Goal: Ask a question

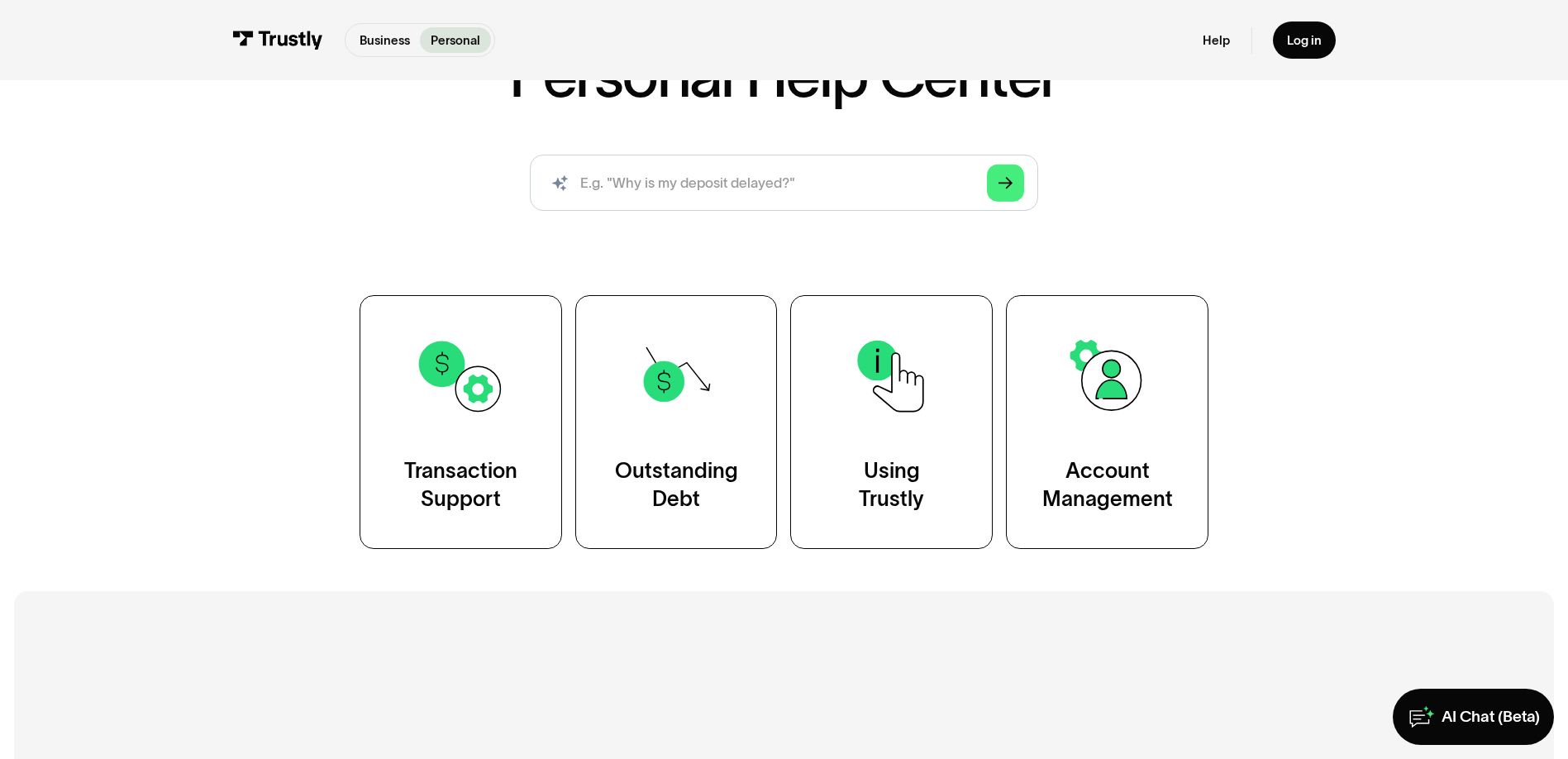
scroll to position [230, 0]
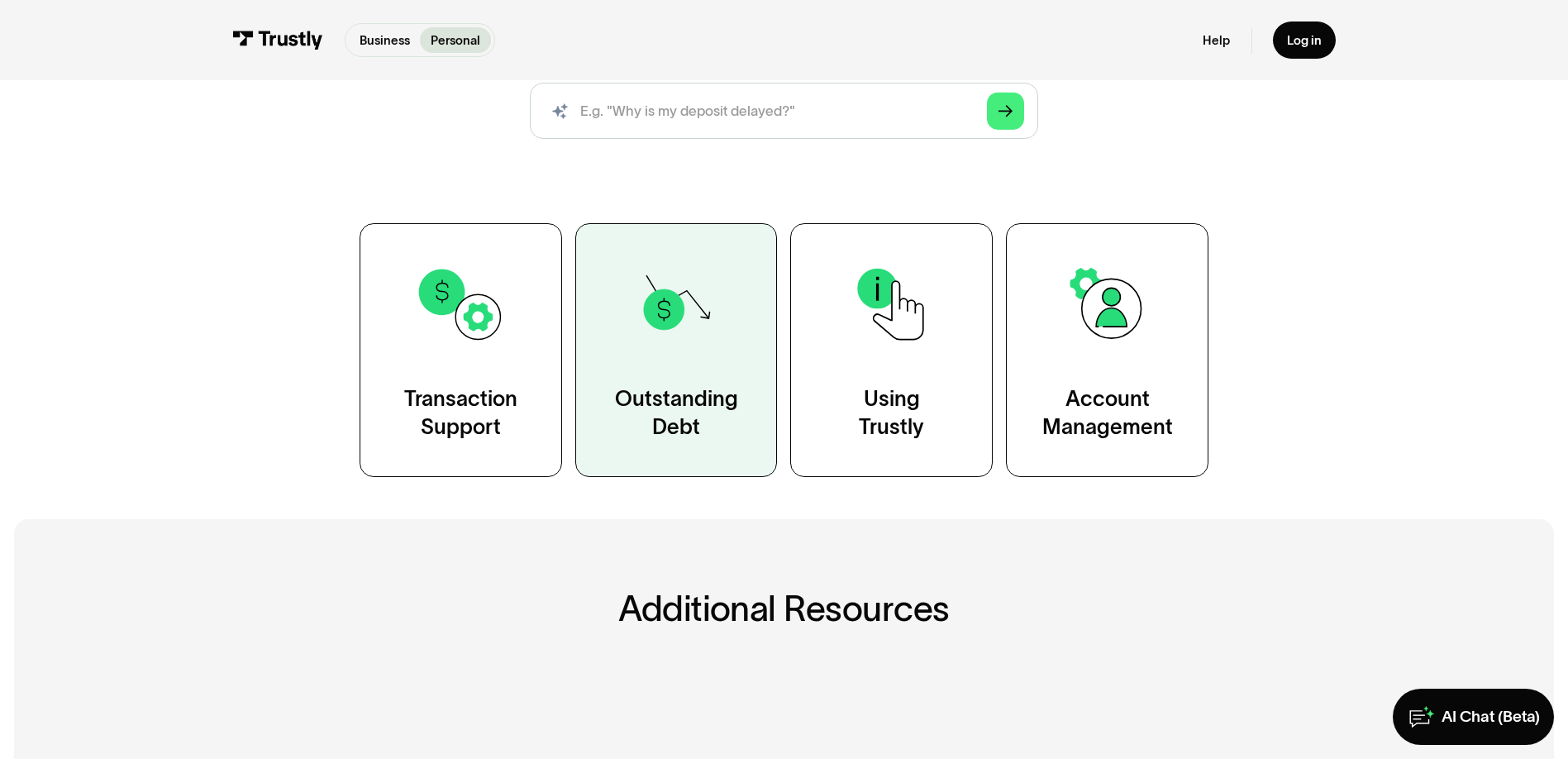
click at [673, 381] on link "Outstanding Debt" at bounding box center [676, 350] width 202 height 254
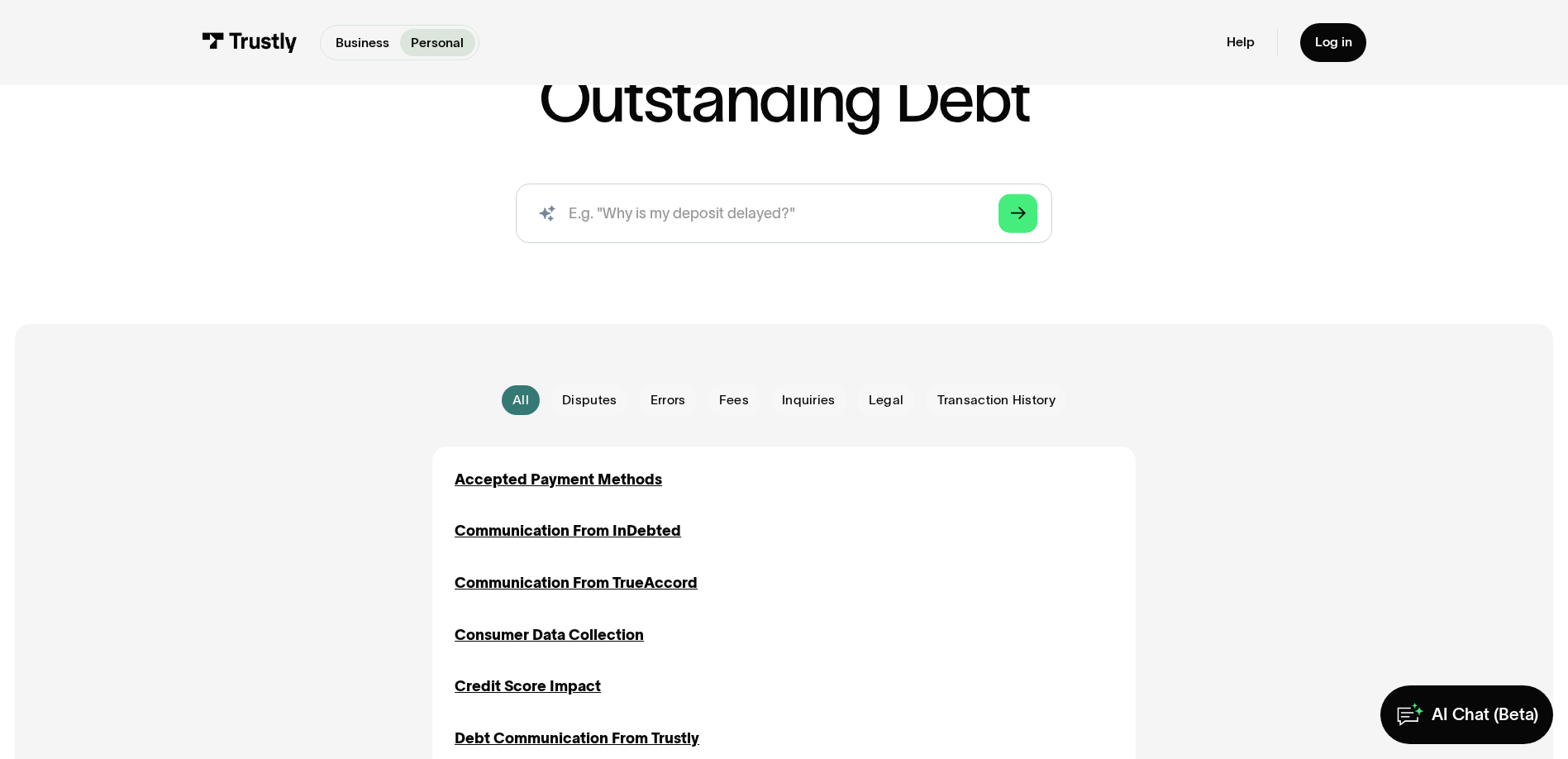
scroll to position [225, 0]
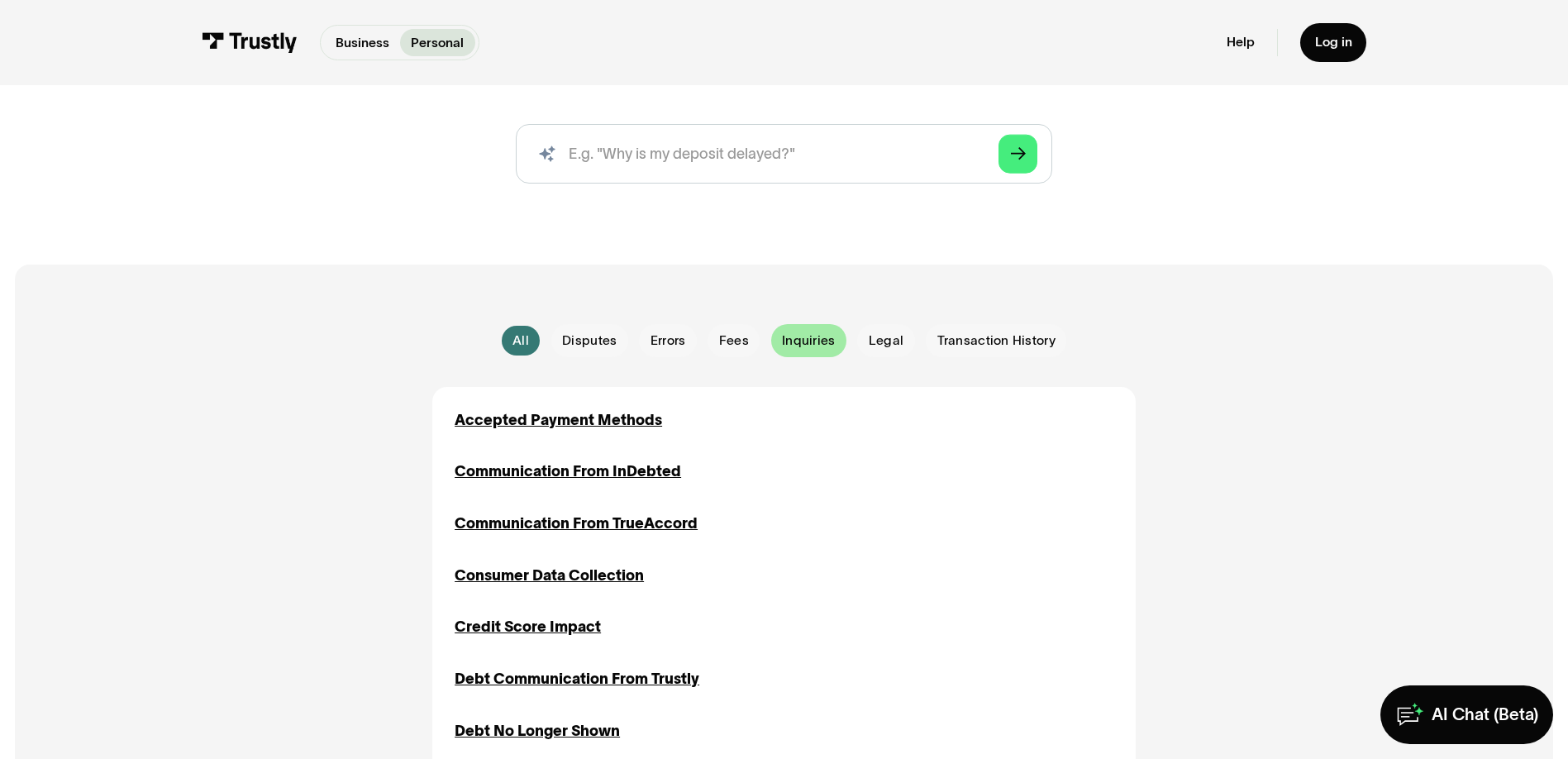
click at [804, 336] on span "Inquiries" at bounding box center [808, 341] width 54 height 19
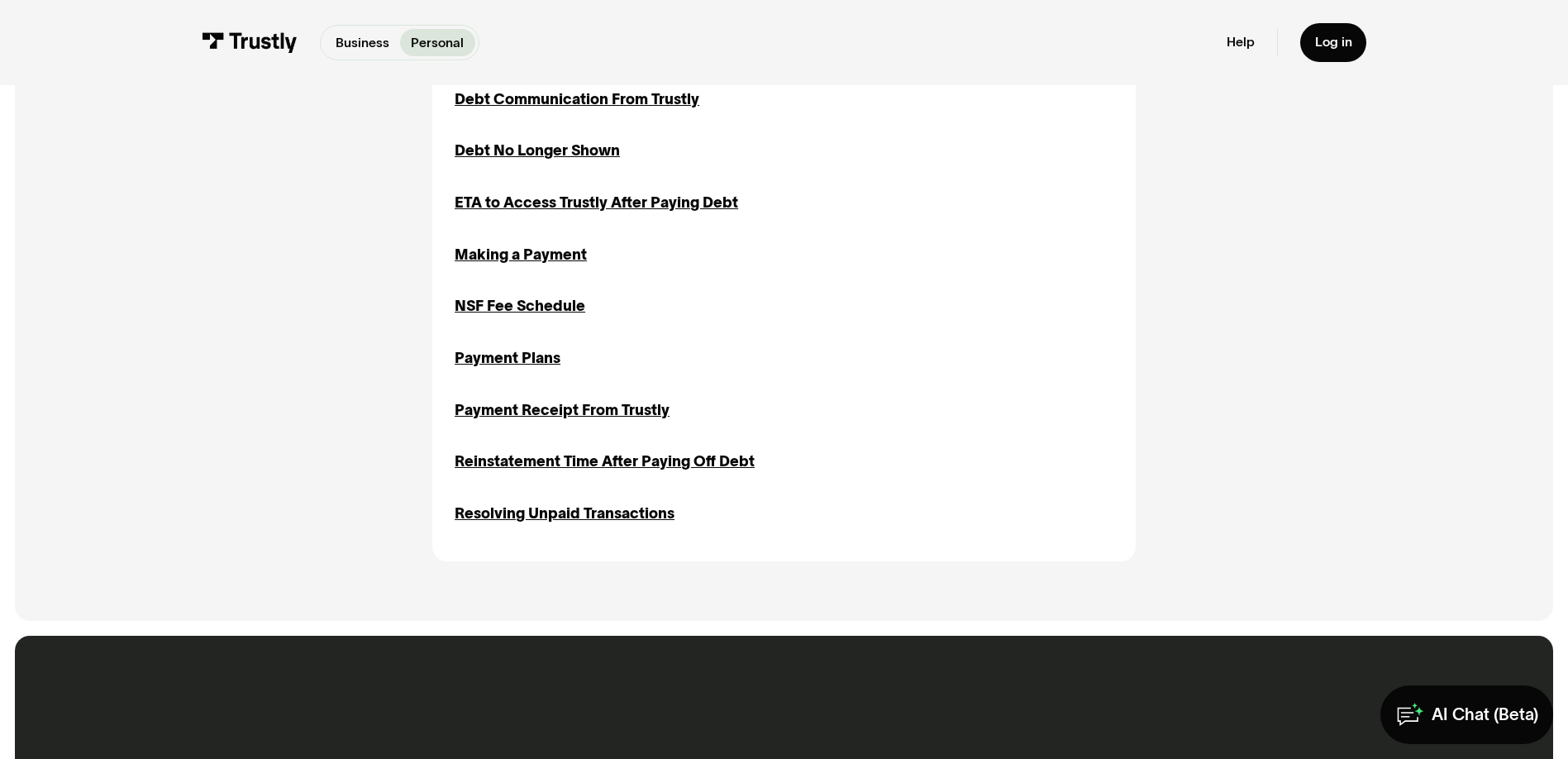
scroll to position [744, 0]
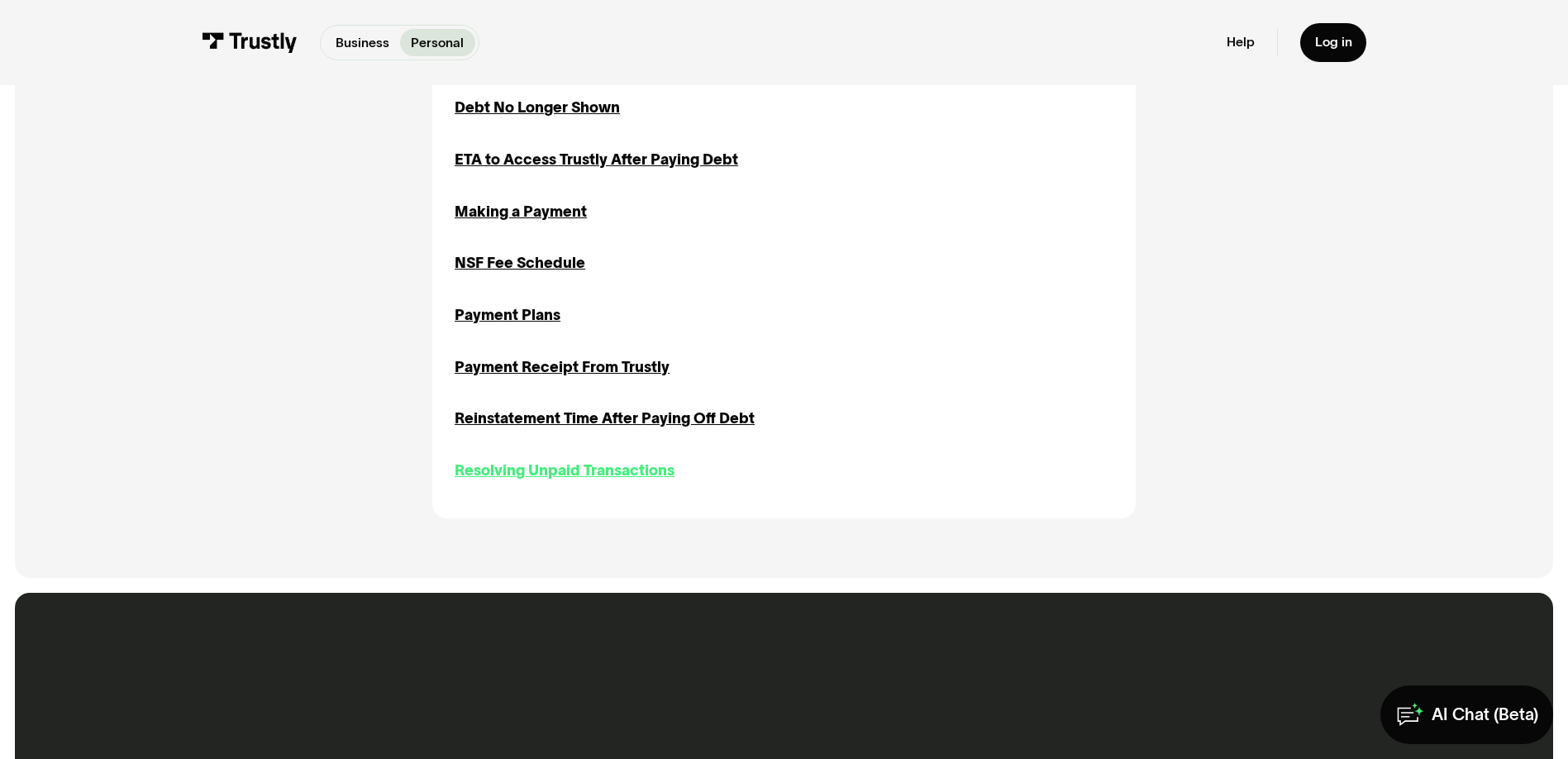
click at [615, 473] on div "Resolving Unpaid Transactions" at bounding box center [564, 471] width 220 height 22
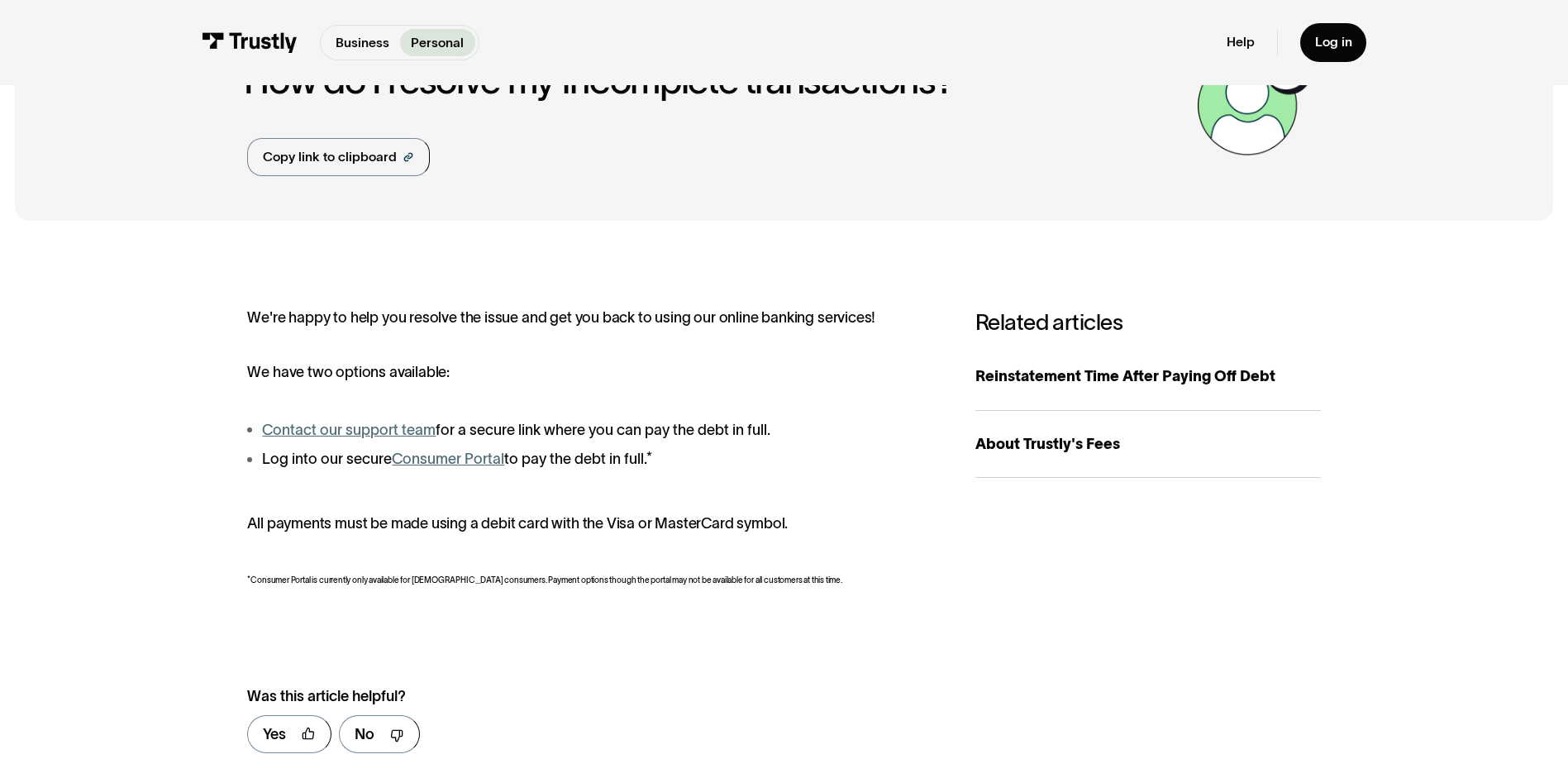
scroll to position [194, 0]
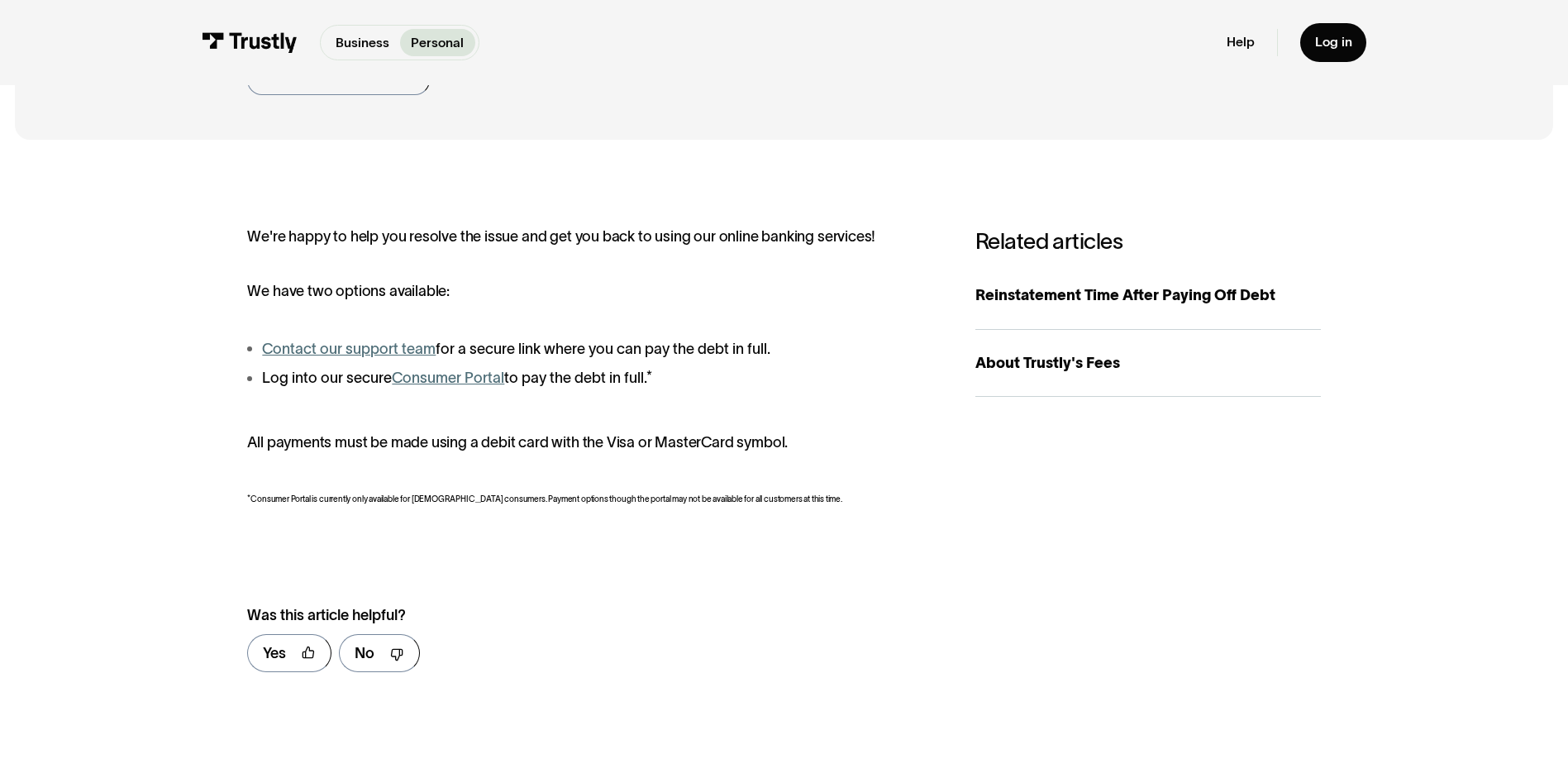
click at [363, 342] on link "Contact our support team" at bounding box center [349, 349] width 174 height 17
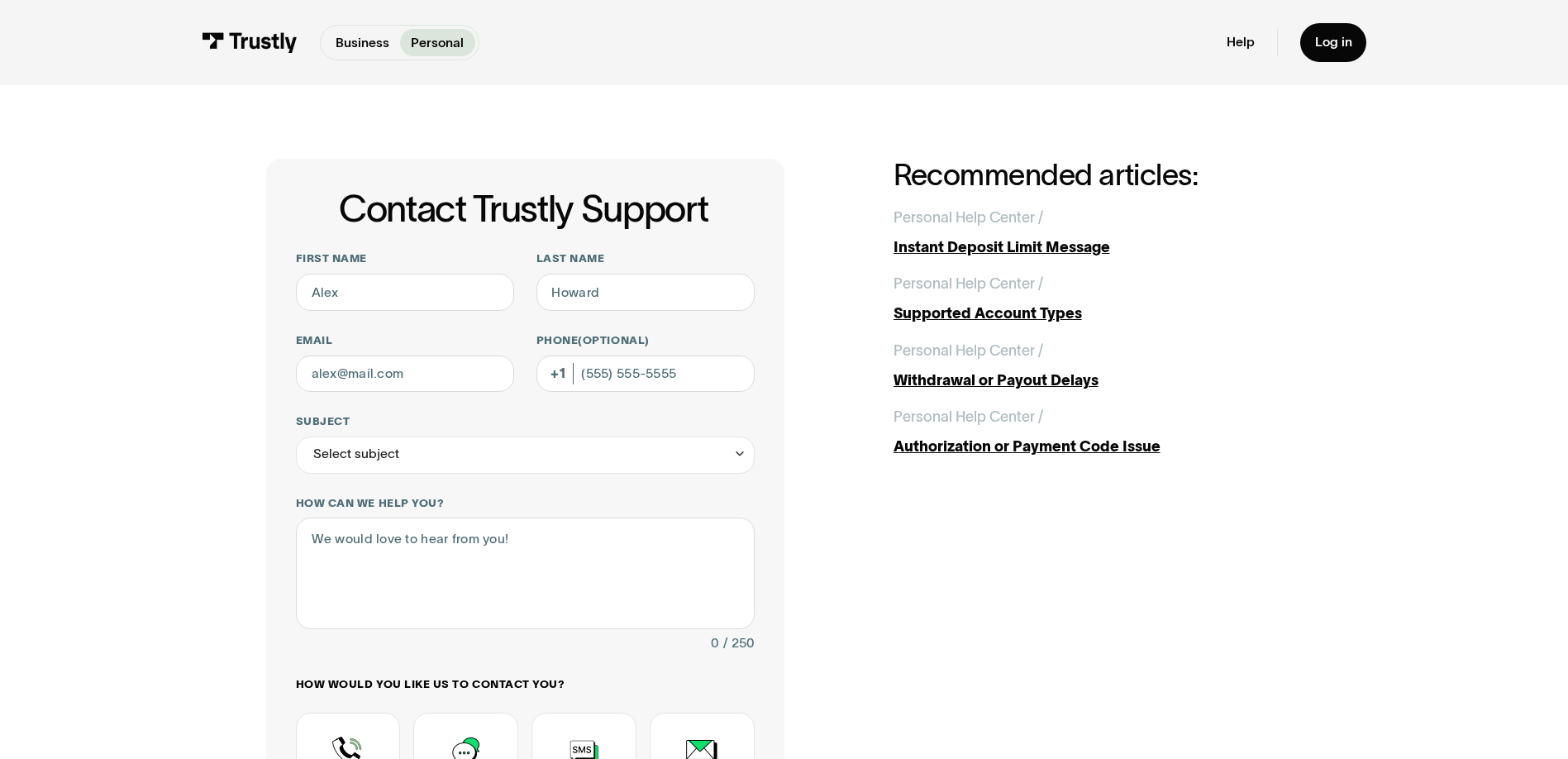
scroll to position [331, 0]
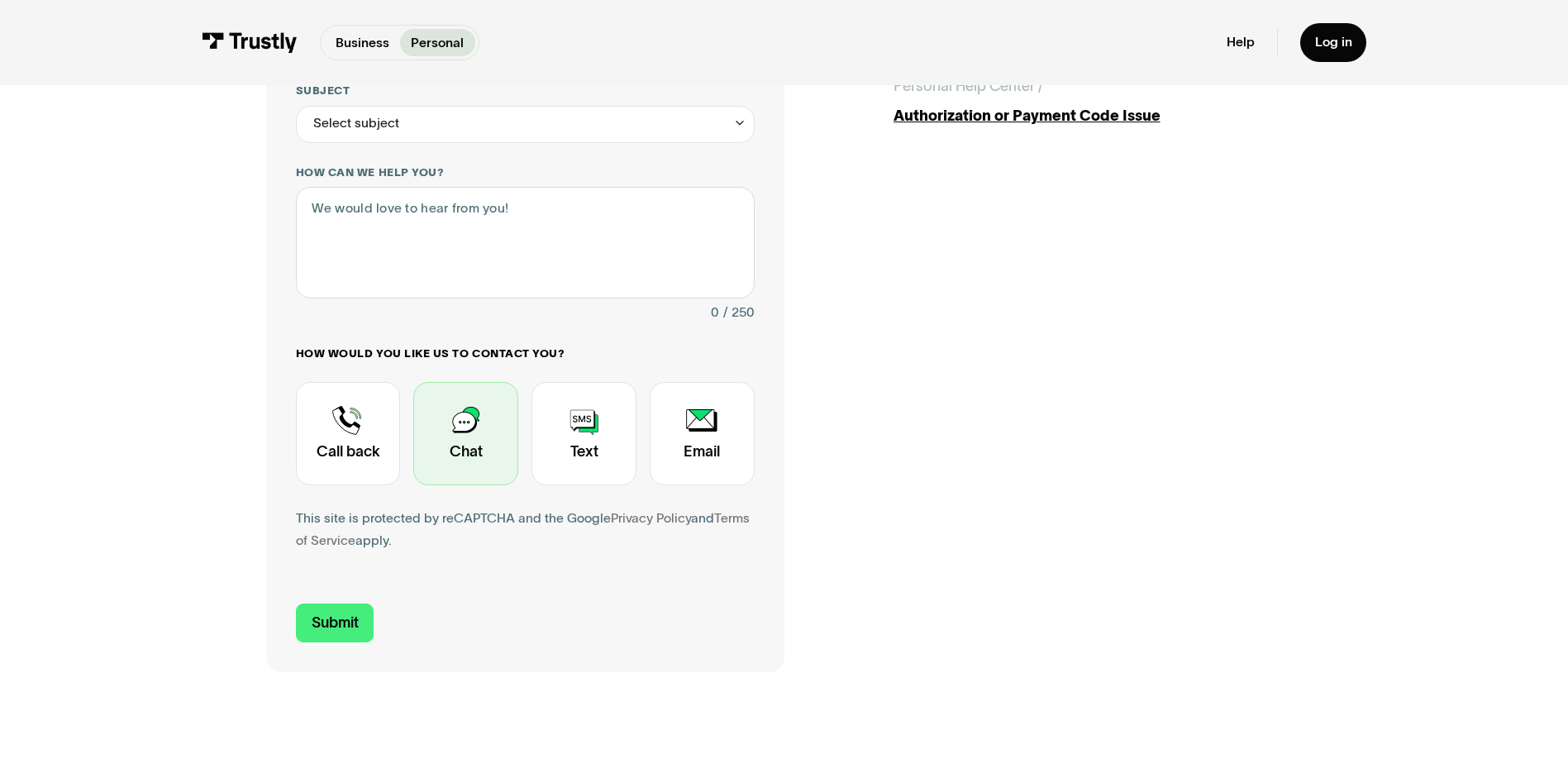
click at [464, 437] on div "Contact Trustly Support" at bounding box center [465, 433] width 105 height 104
click at [352, 606] on form "First name Last name Email Phone (Optional) Subject Select subject Trustly Repo…" at bounding box center [525, 281] width 459 height 721
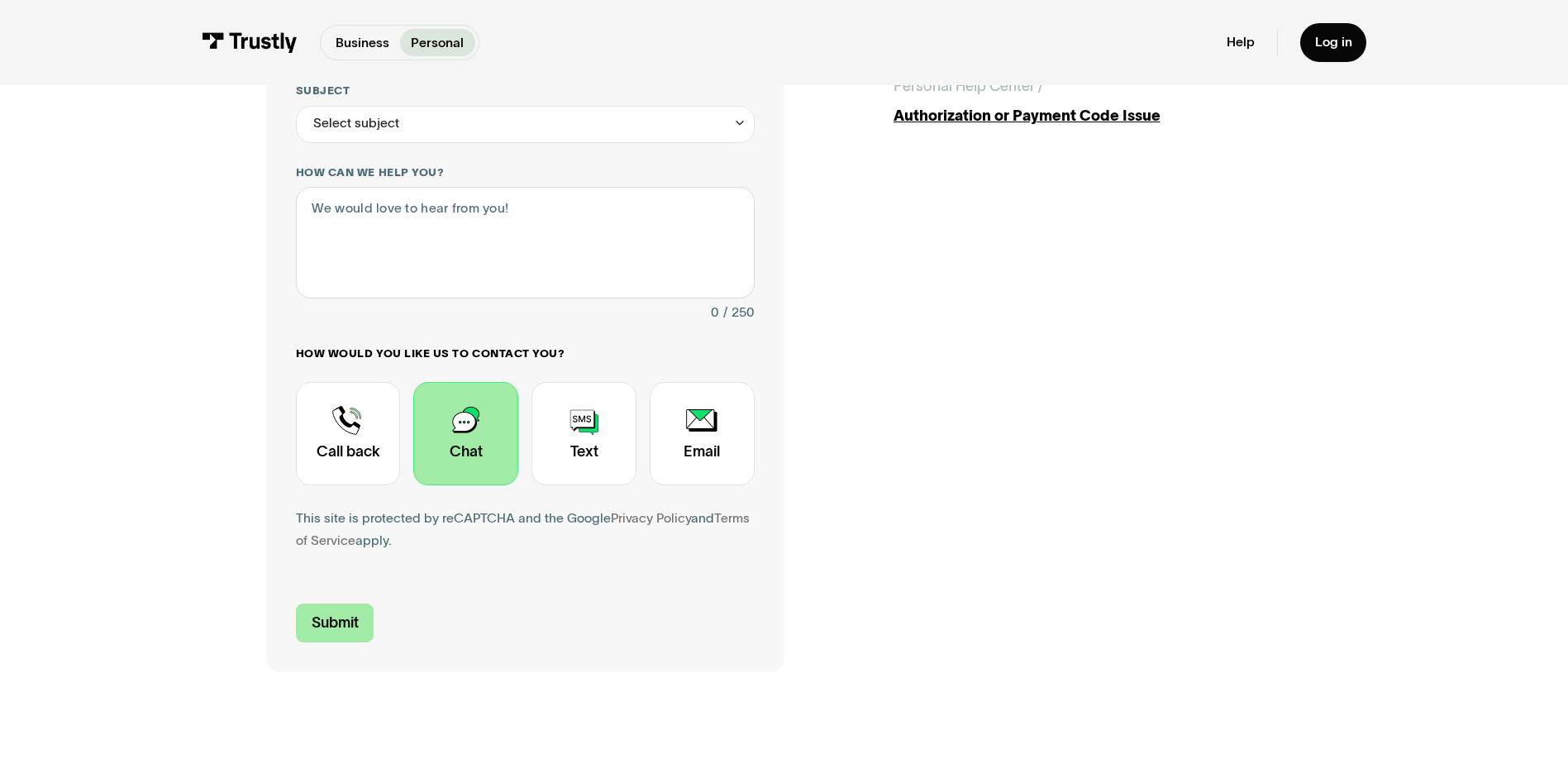
click at [351, 616] on input "Submit" at bounding box center [335, 623] width 78 height 39
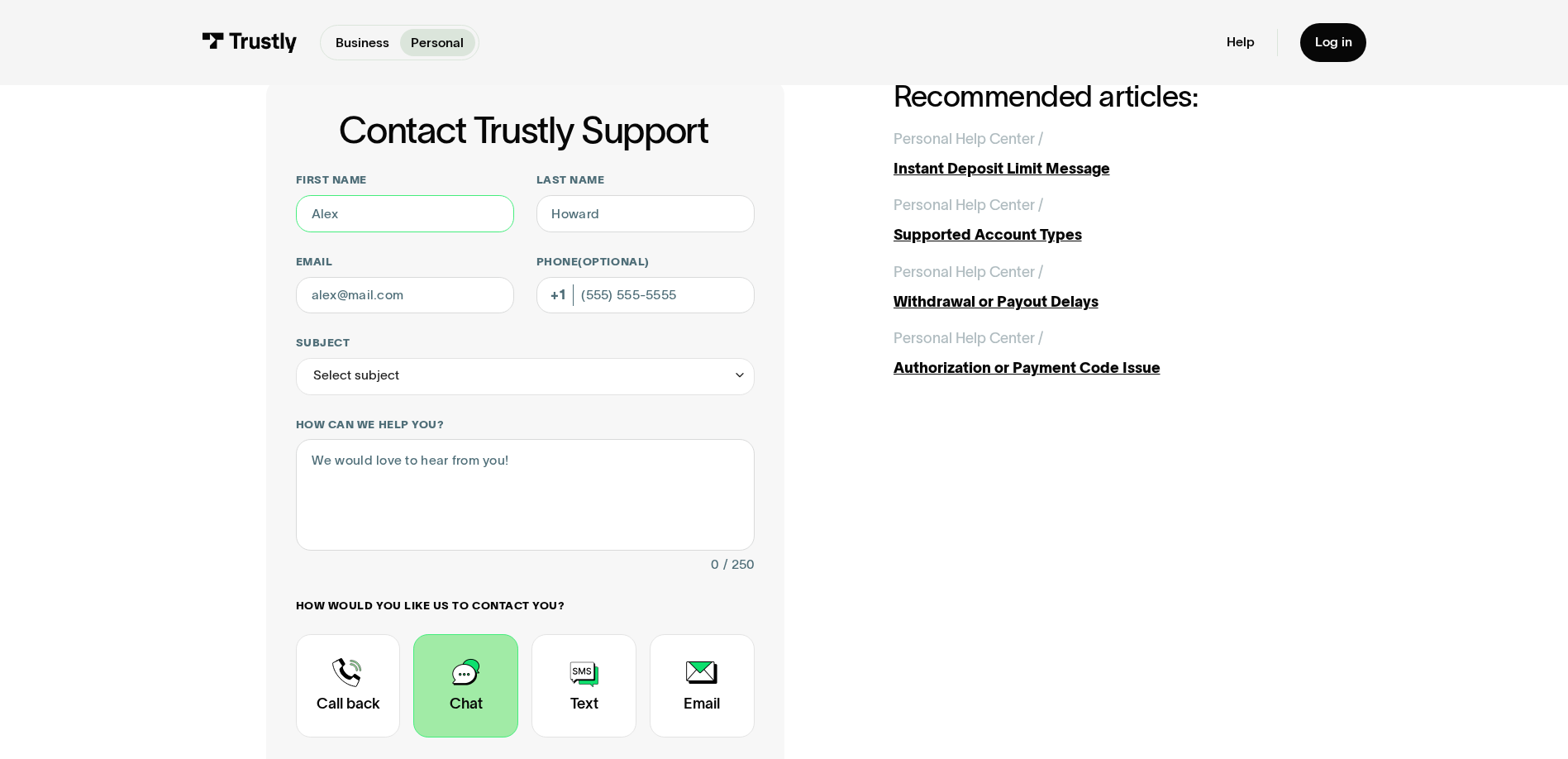
scroll to position [0, 0]
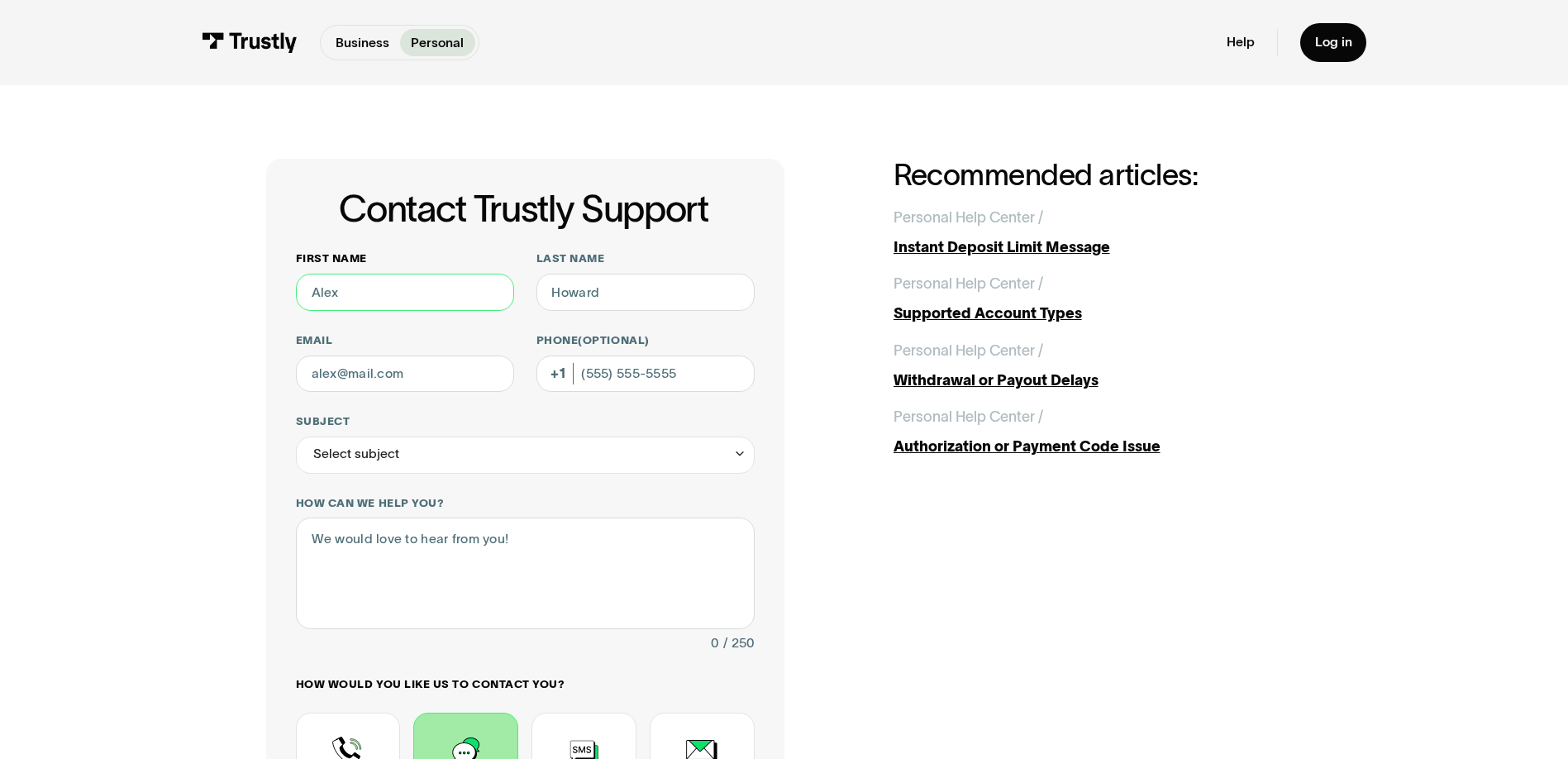
click at [418, 290] on input "First name" at bounding box center [405, 292] width 218 height 37
type input "Timothy"
type input "Coulehan"
type input "tcoulehan@gmail.com"
type input "(412) 370-7110"
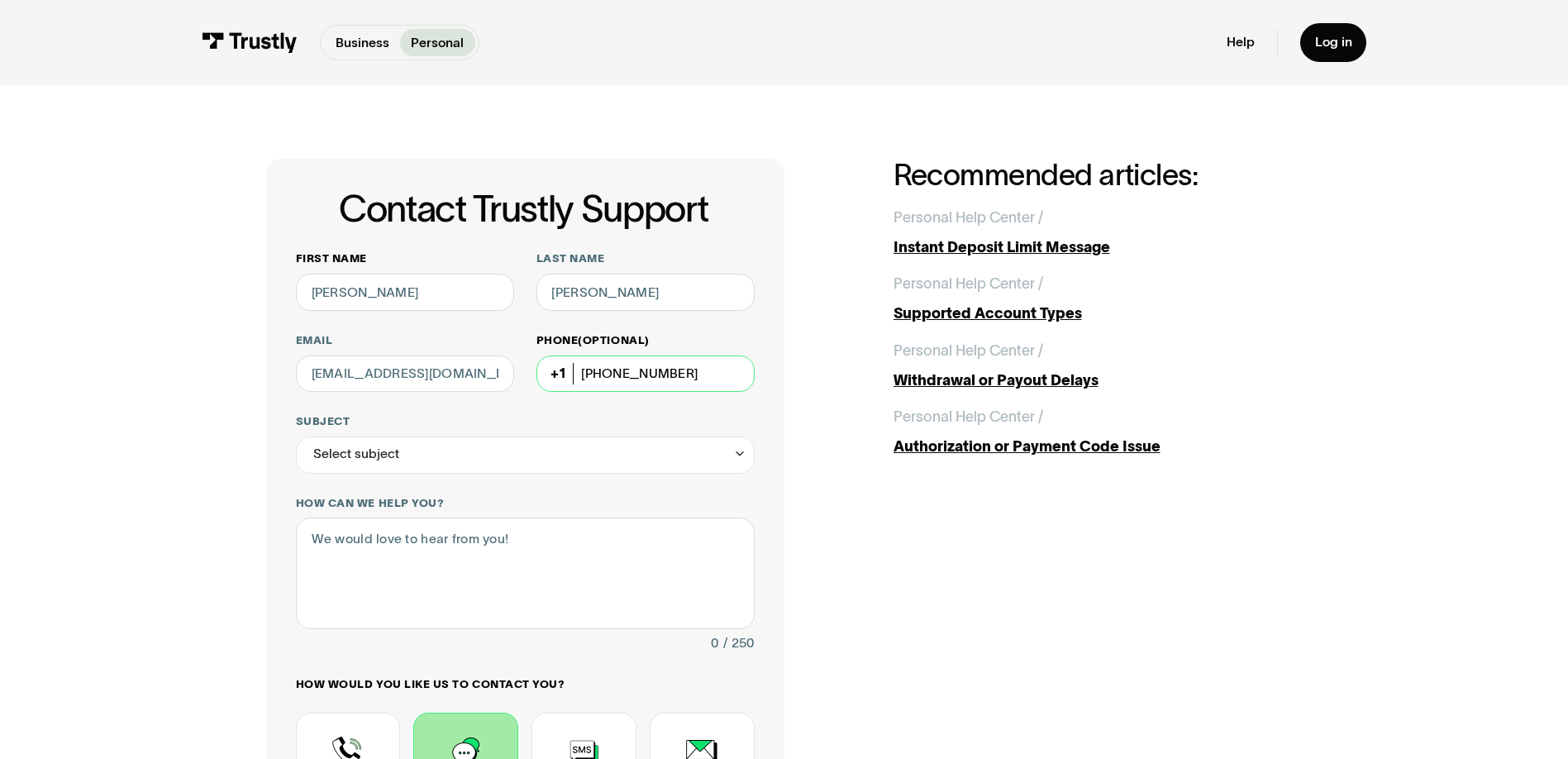
click at [577, 375] on input "(412) 370-7110" at bounding box center [645, 374] width 218 height 37
click at [382, 459] on div "Select subject" at bounding box center [357, 454] width 86 height 22
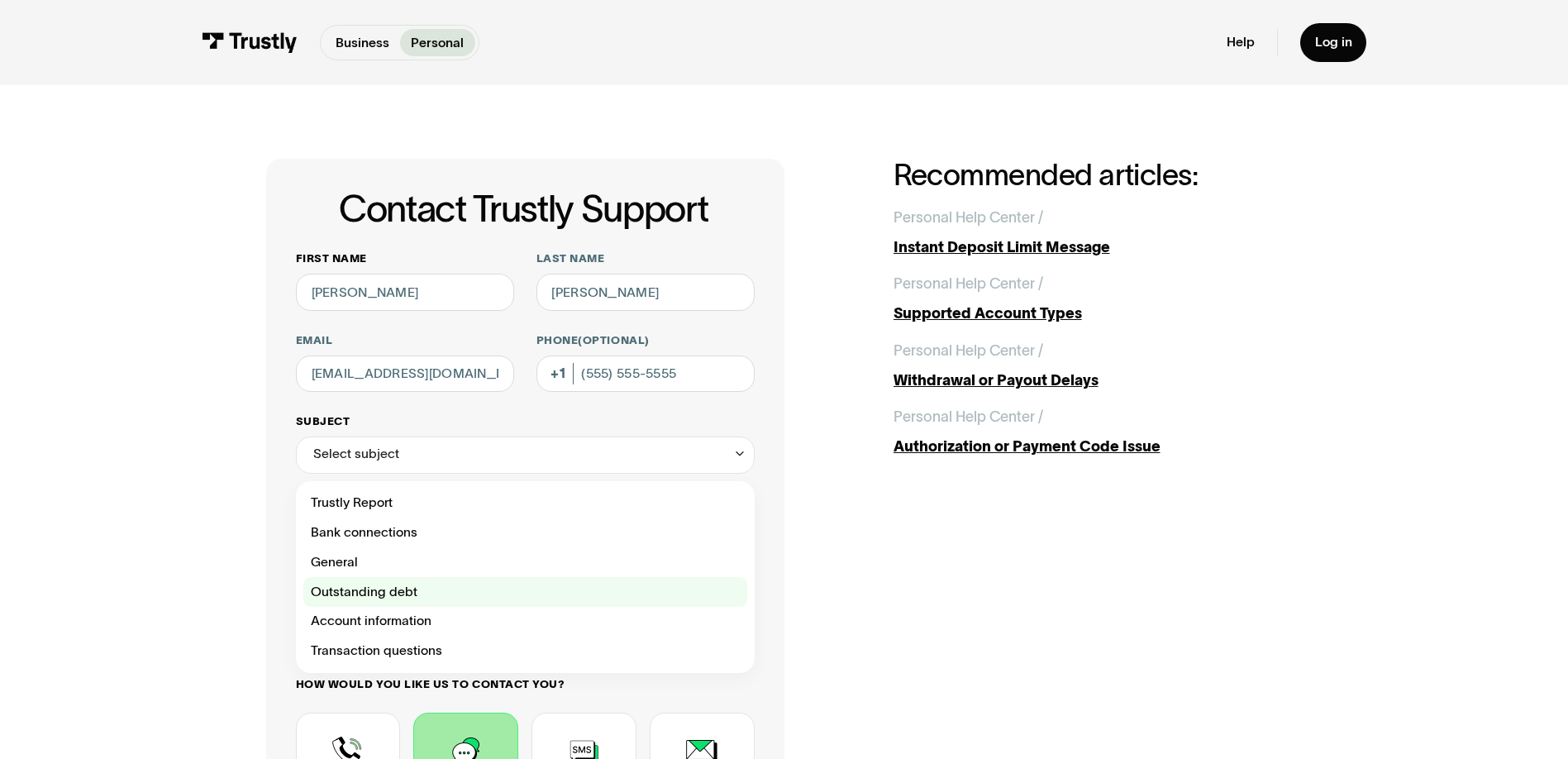
click at [349, 589] on div "Contact Trustly Support" at bounding box center [525, 591] width 443 height 30
type input "**********"
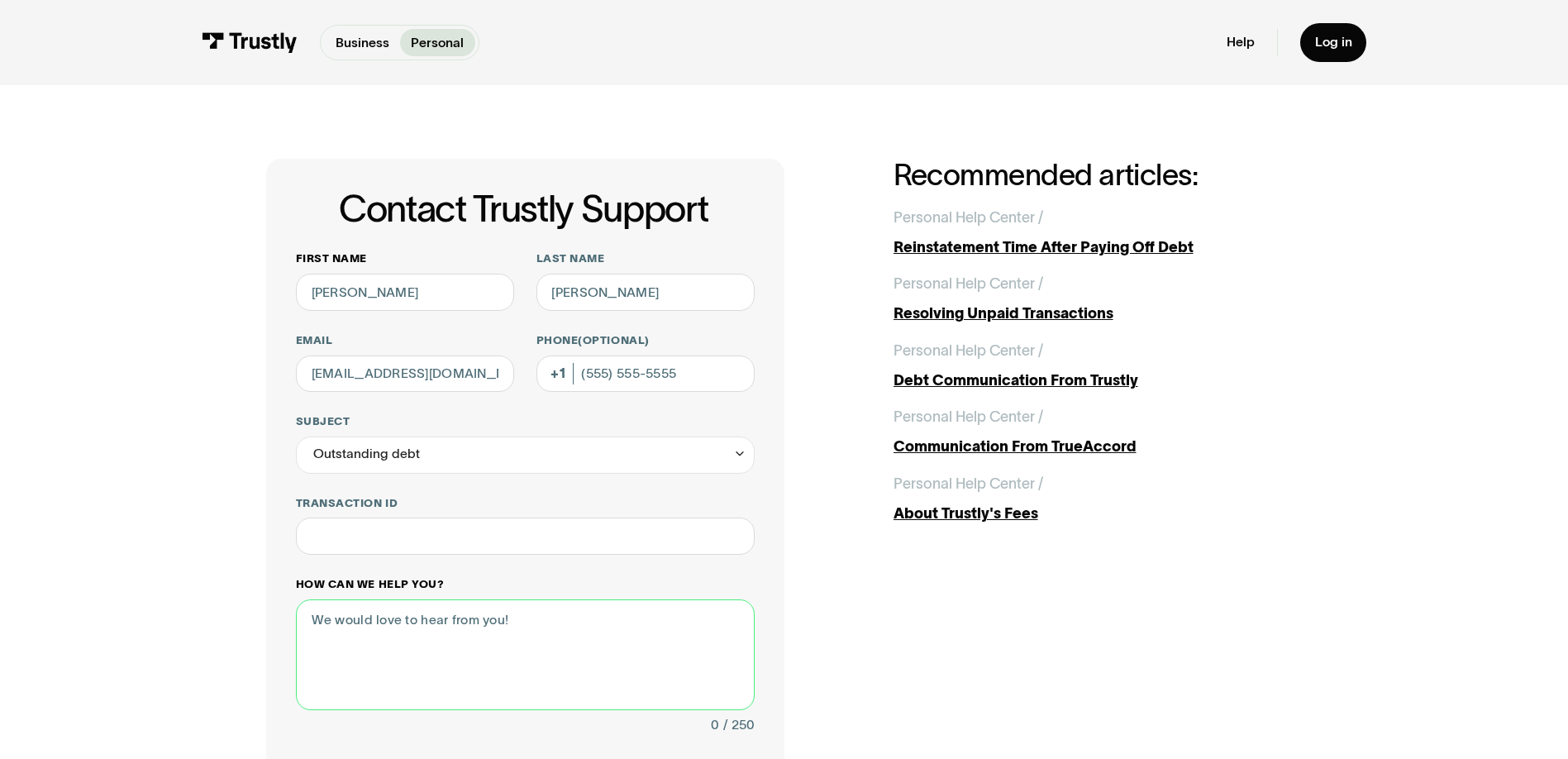
click at [384, 631] on textarea "How can we help you?" at bounding box center [525, 654] width 459 height 110
click at [524, 623] on textarea "How can we help you?" at bounding box center [525, 654] width 459 height 110
drag, startPoint x: 426, startPoint y: 624, endPoint x: 403, endPoint y: 624, distance: 23.0
click at [403, 624] on textarea "How can we help you?" at bounding box center [525, 654] width 459 height 110
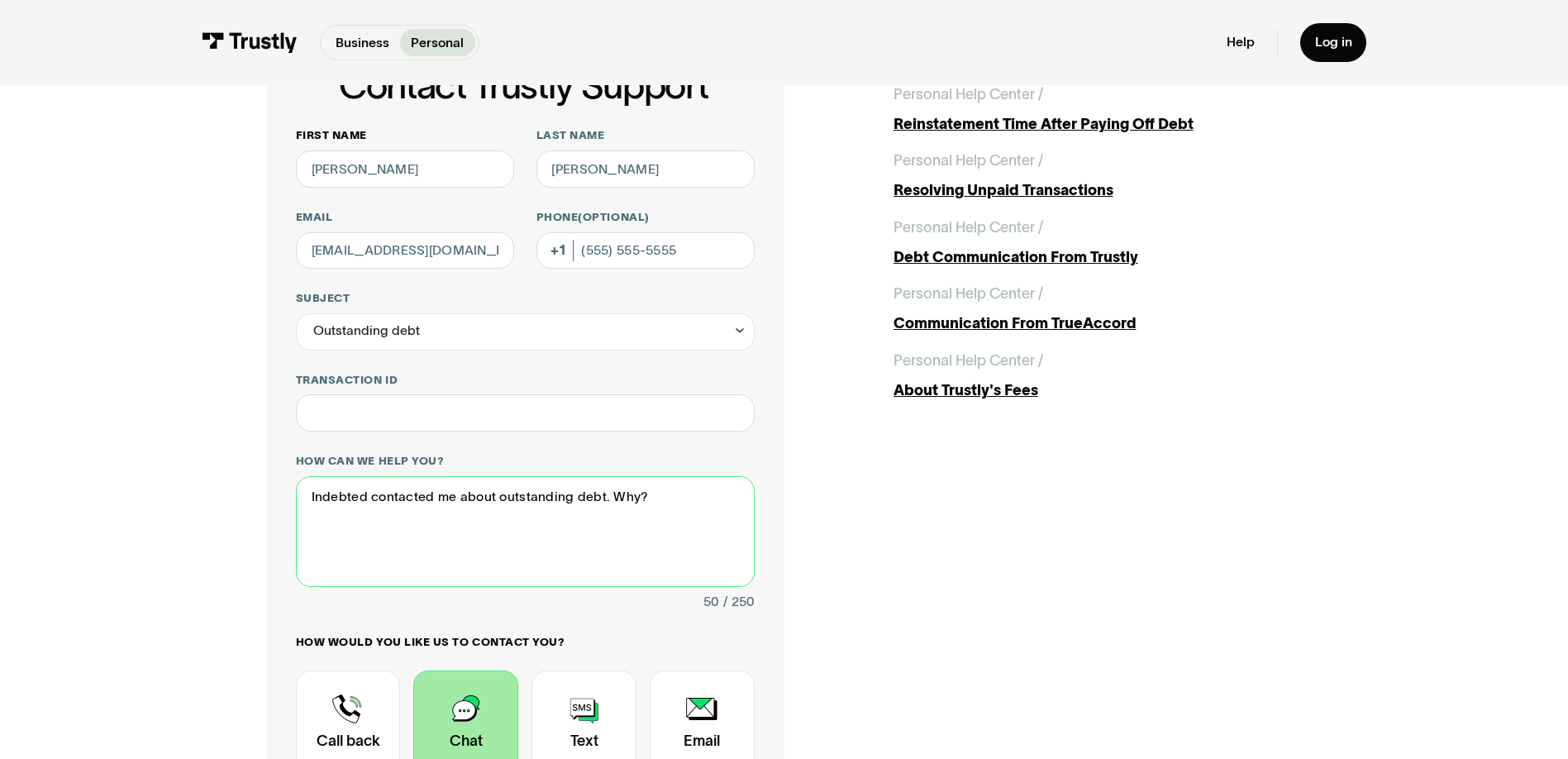
scroll to position [310, 0]
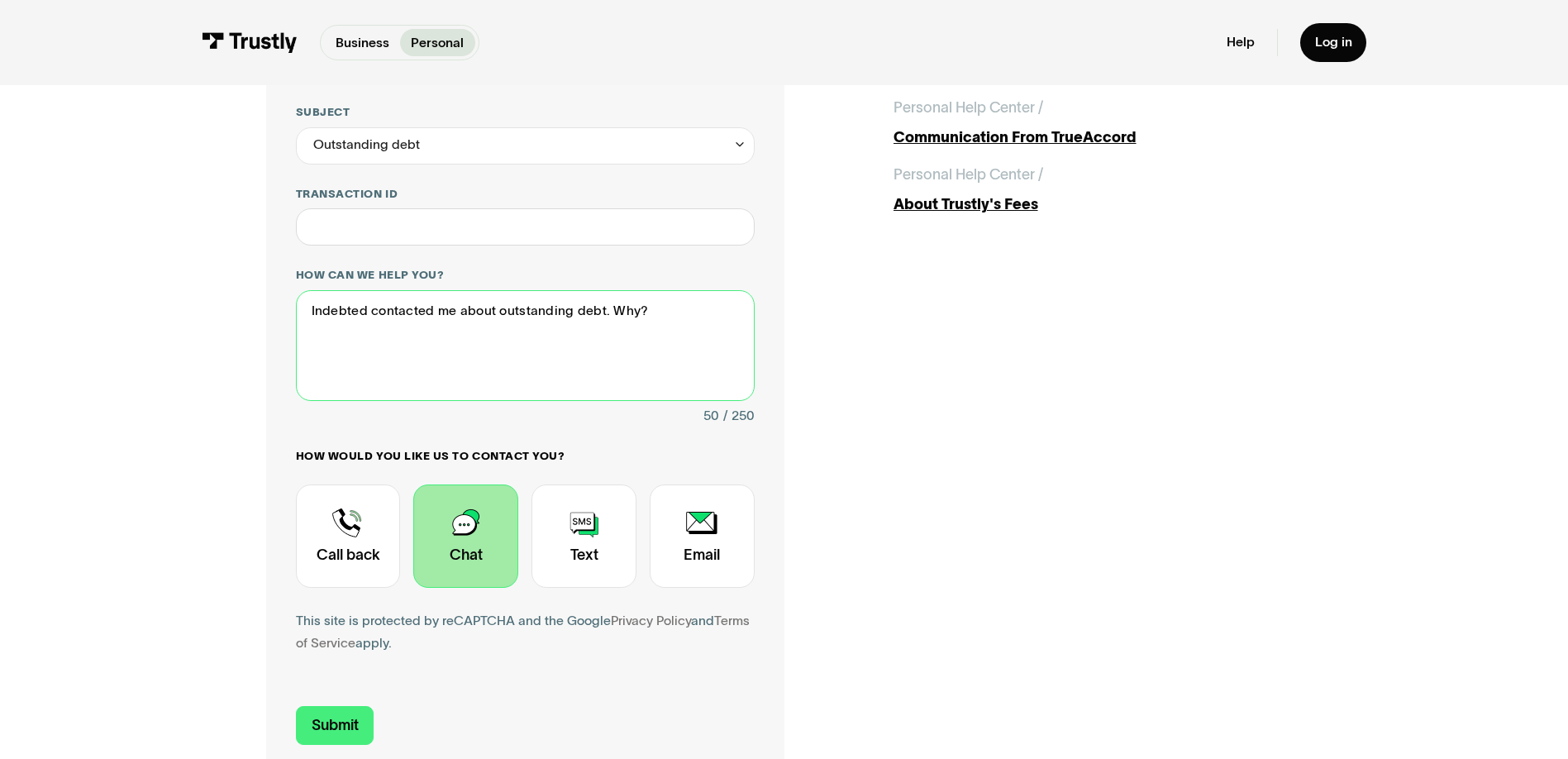
type textarea "Indebted contacted me about outstanding debt. Why?"
click at [463, 542] on div "Contact Trustly Support" at bounding box center [465, 536] width 105 height 104
click at [343, 727] on input "Submit" at bounding box center [335, 725] width 78 height 39
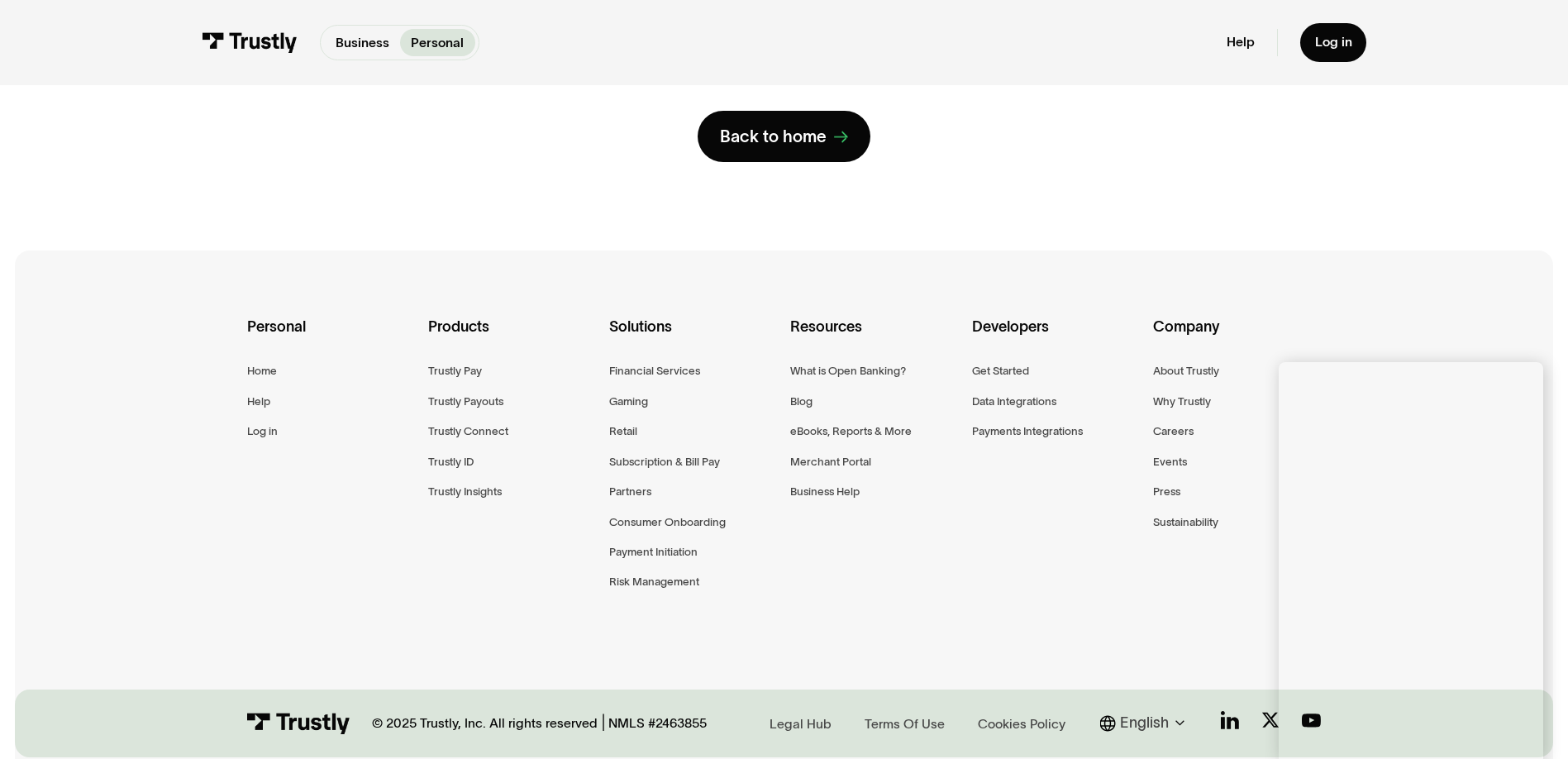
scroll to position [279, 0]
